Goal: Check status: Check status

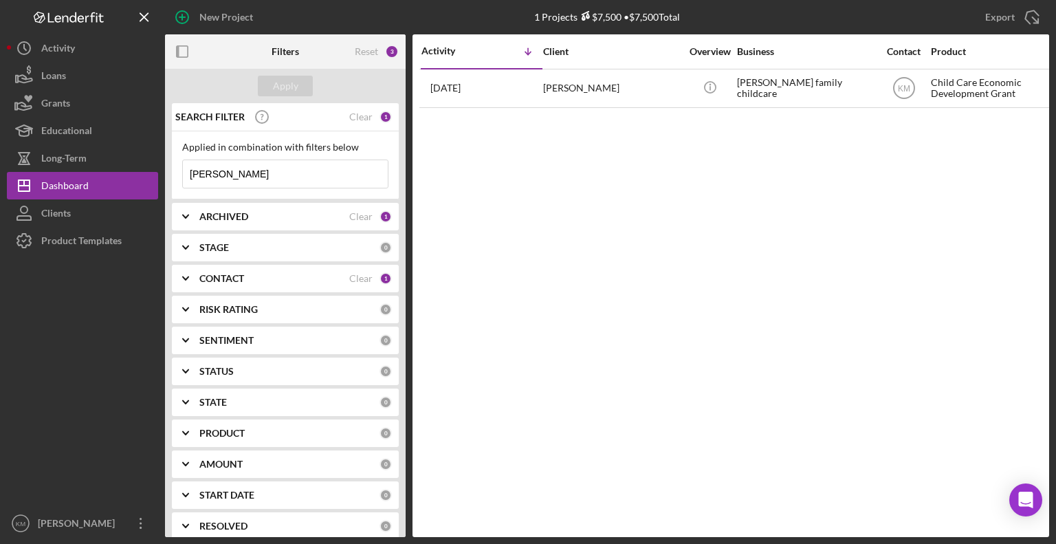
click at [226, 179] on input "[PERSON_NAME]" at bounding box center [285, 174] width 205 height 28
type input "h"
paste input "[PERSON_NAME]"
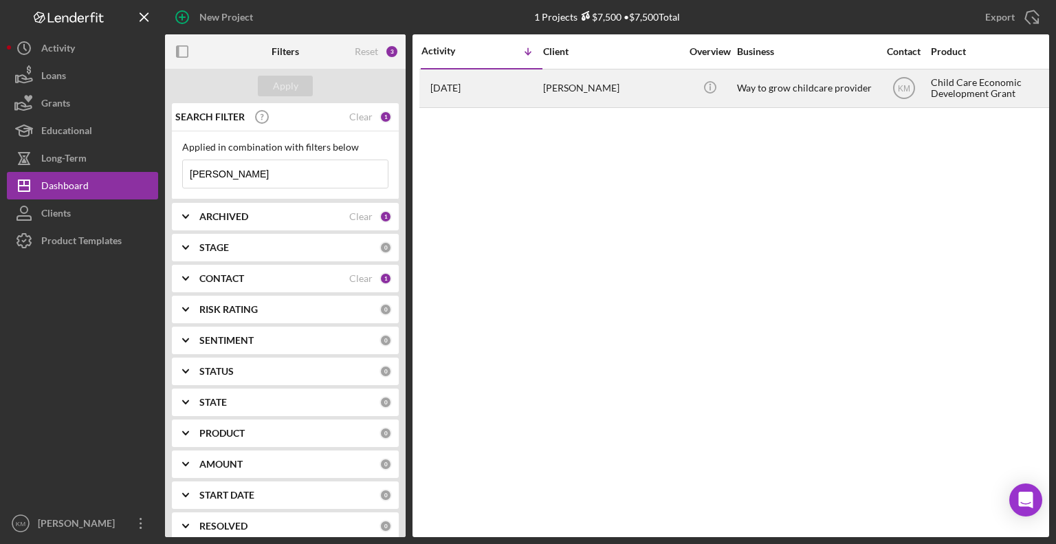
type input "[PERSON_NAME]"
click at [568, 97] on div "[PERSON_NAME]" at bounding box center [612, 88] width 138 height 36
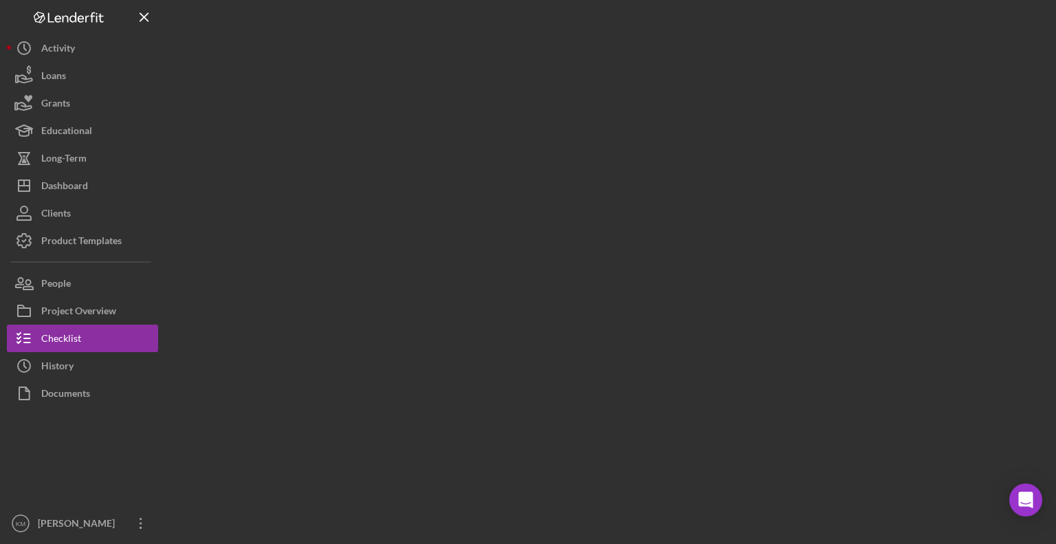
click at [568, 97] on div at bounding box center [607, 268] width 884 height 537
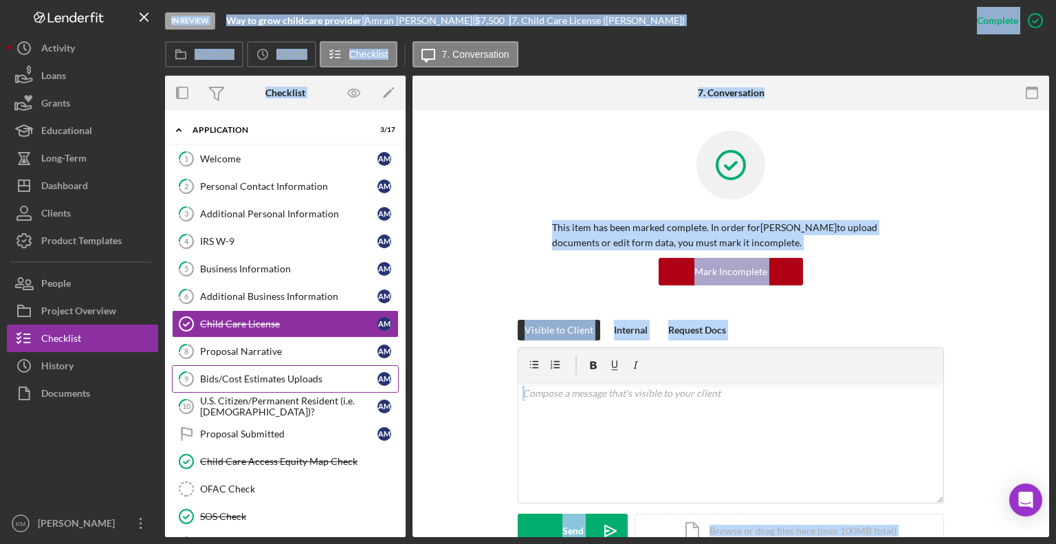
click at [243, 378] on div "Bids/Cost Estimates Uploads" at bounding box center [288, 378] width 177 height 11
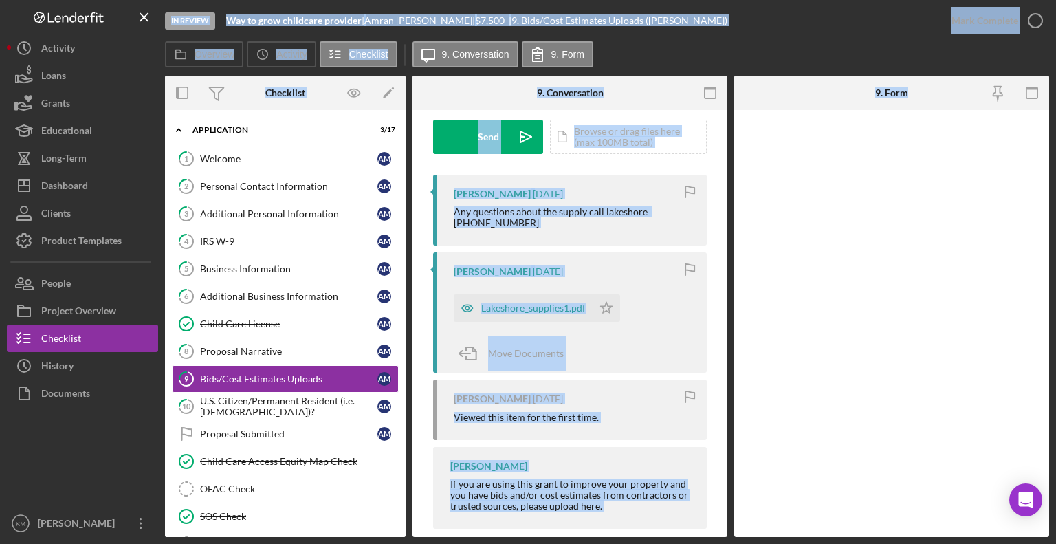
scroll to position [223, 0]
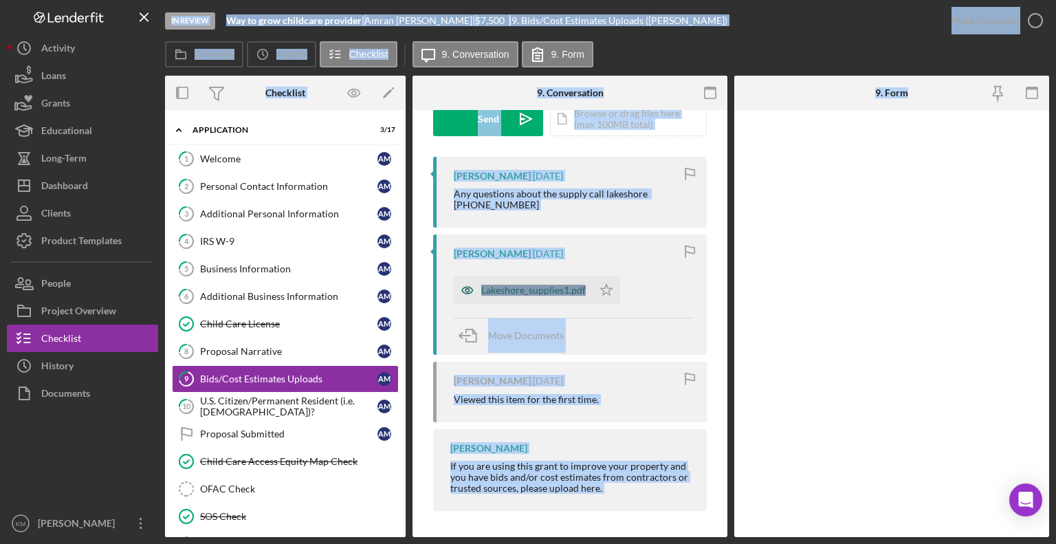
click at [563, 292] on div "Lakeshore_supplies1.pdf" at bounding box center [533, 290] width 105 height 11
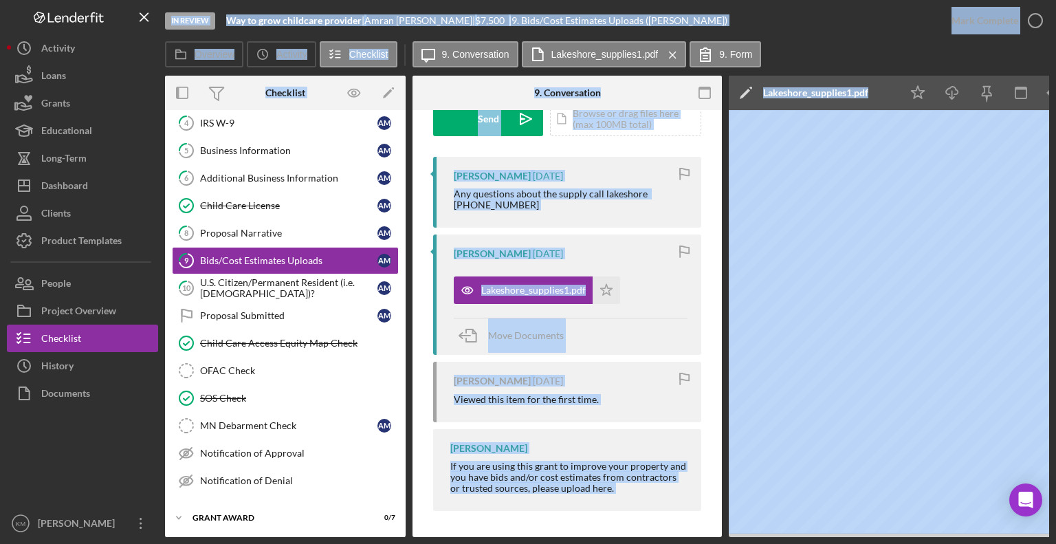
scroll to position [124, 0]
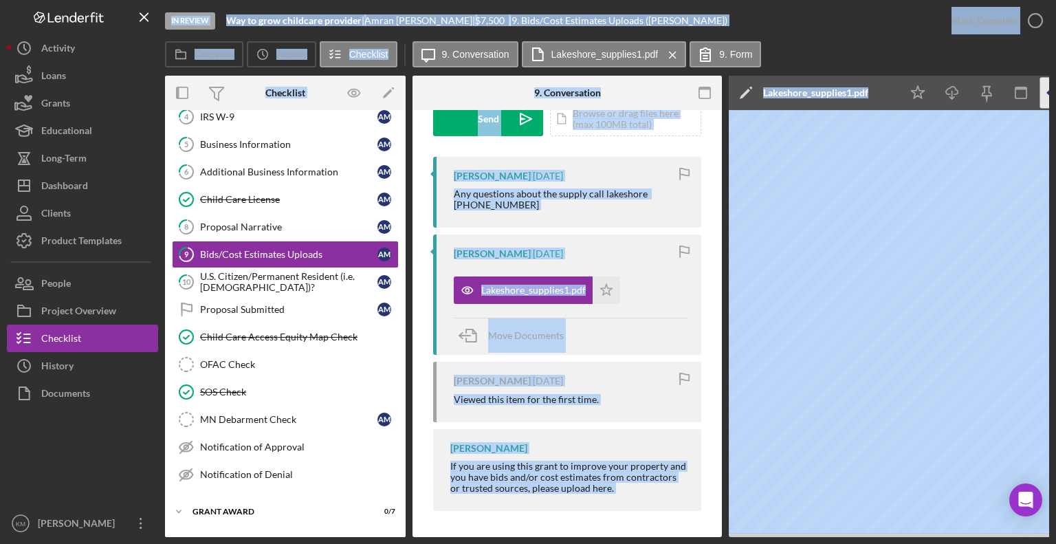
click at [1048, 93] on icon "button" at bounding box center [1055, 93] width 31 height 31
click at [847, 46] on div "Overview Icon/History Activity Checklist Icon/Message 9. Conversation Lakeshore…" at bounding box center [607, 55] width 884 height 28
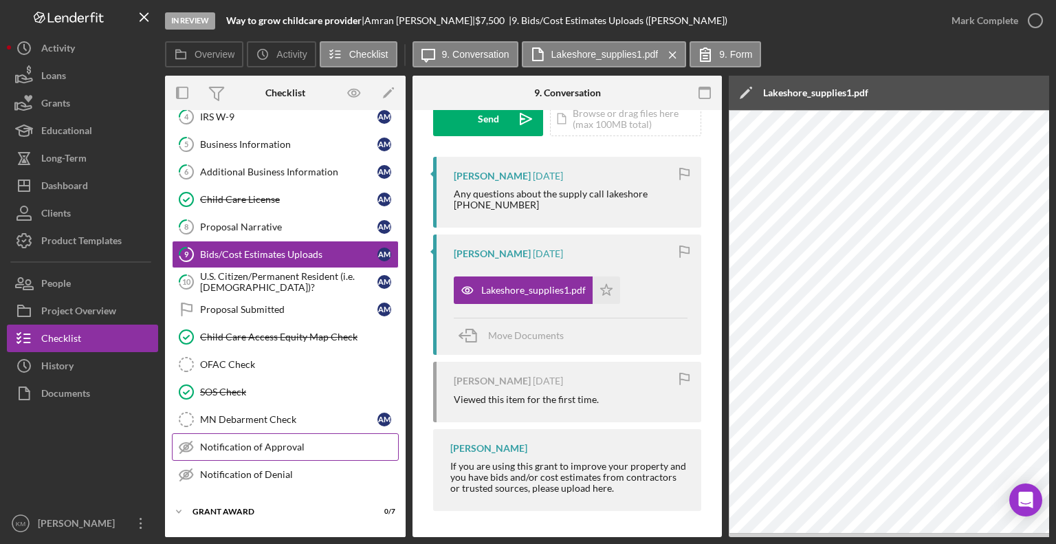
click at [269, 441] on div "Notification of Approval" at bounding box center [299, 446] width 198 height 11
